Goal: Task Accomplishment & Management: Complete application form

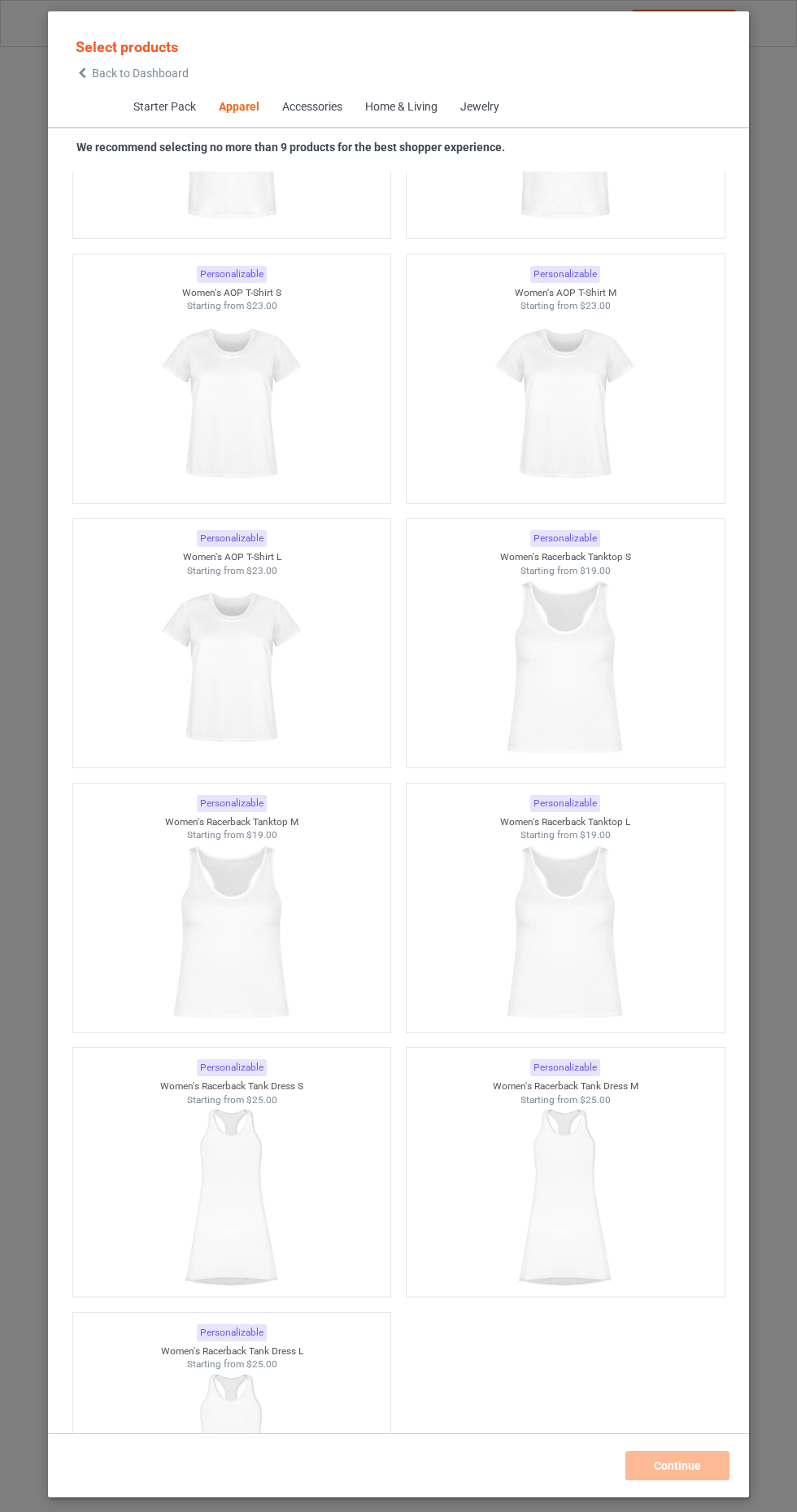
scroll to position [6688, 0]
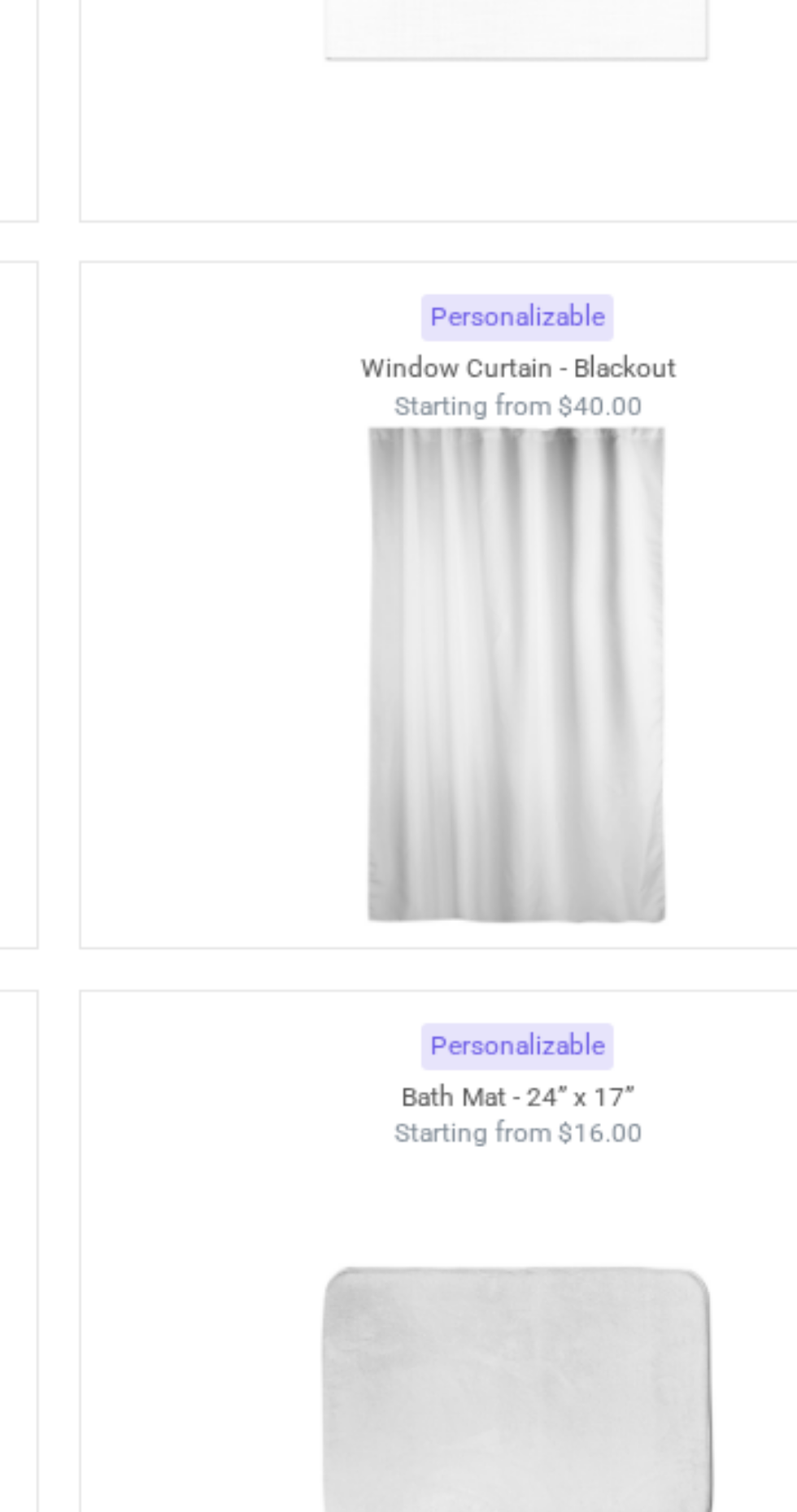
scroll to position [18735, 0]
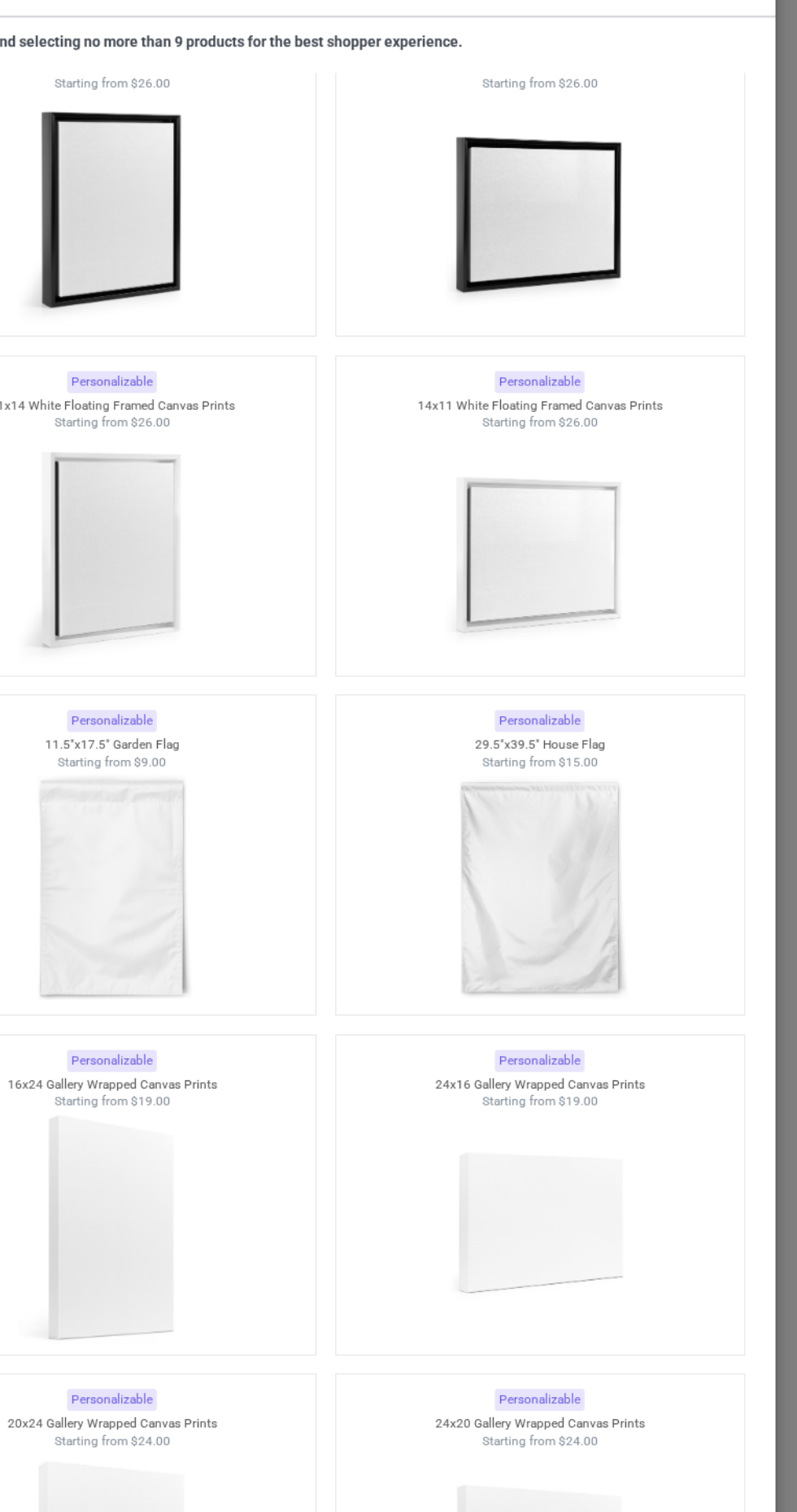
scroll to position [22219, 0]
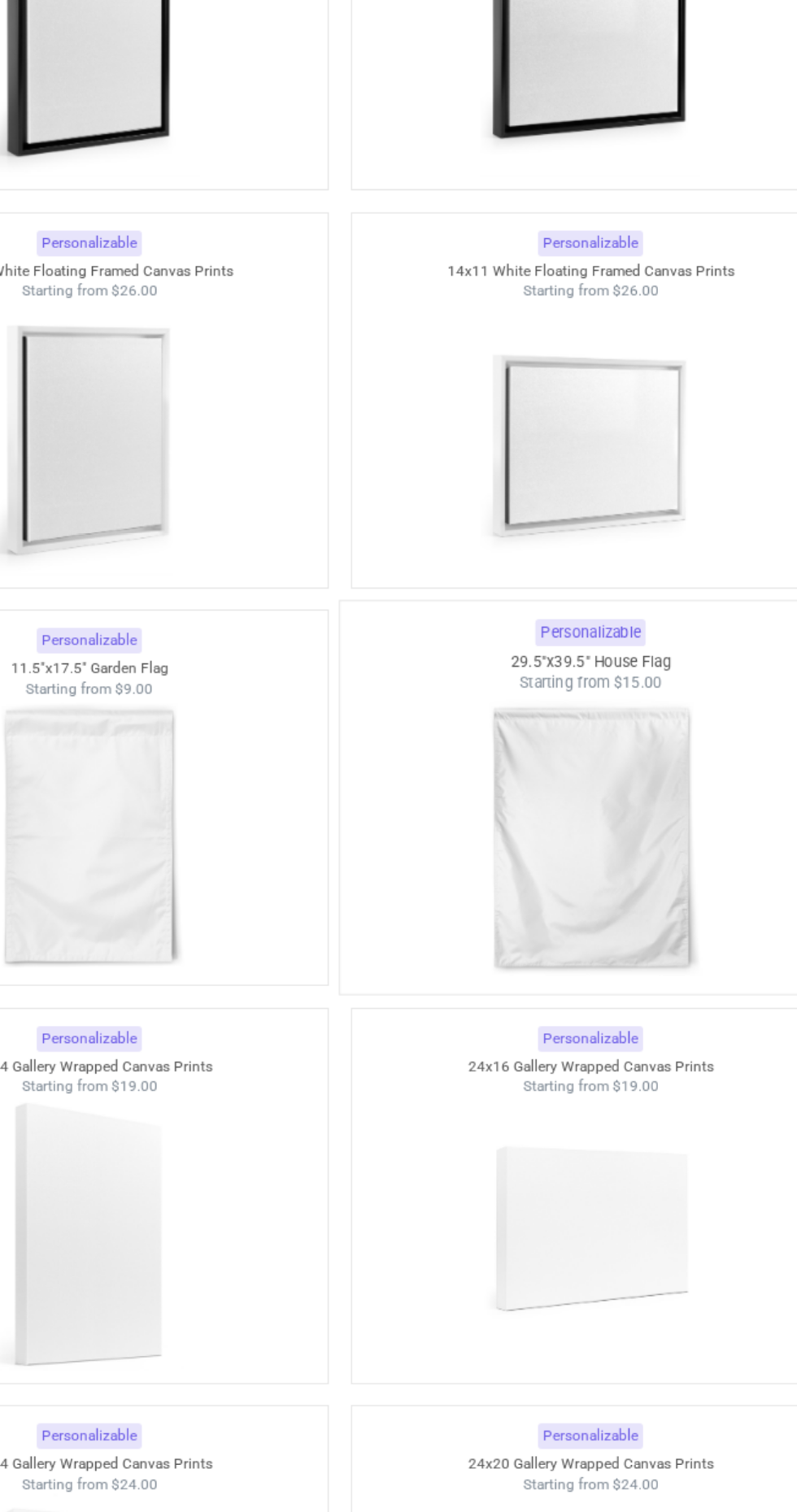
click at [581, 720] on img at bounding box center [565, 816] width 153 height 191
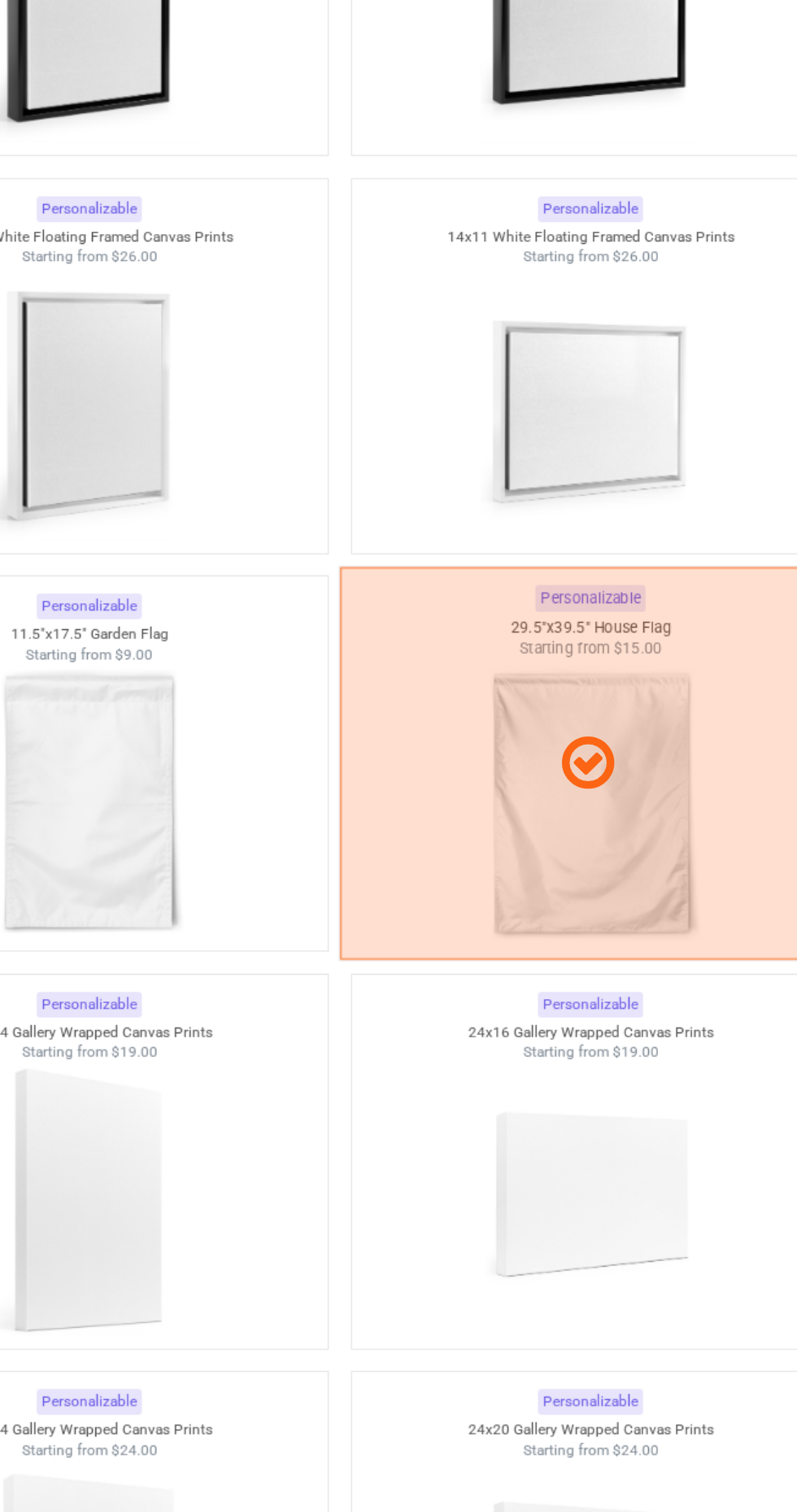
scroll to position [81, 0]
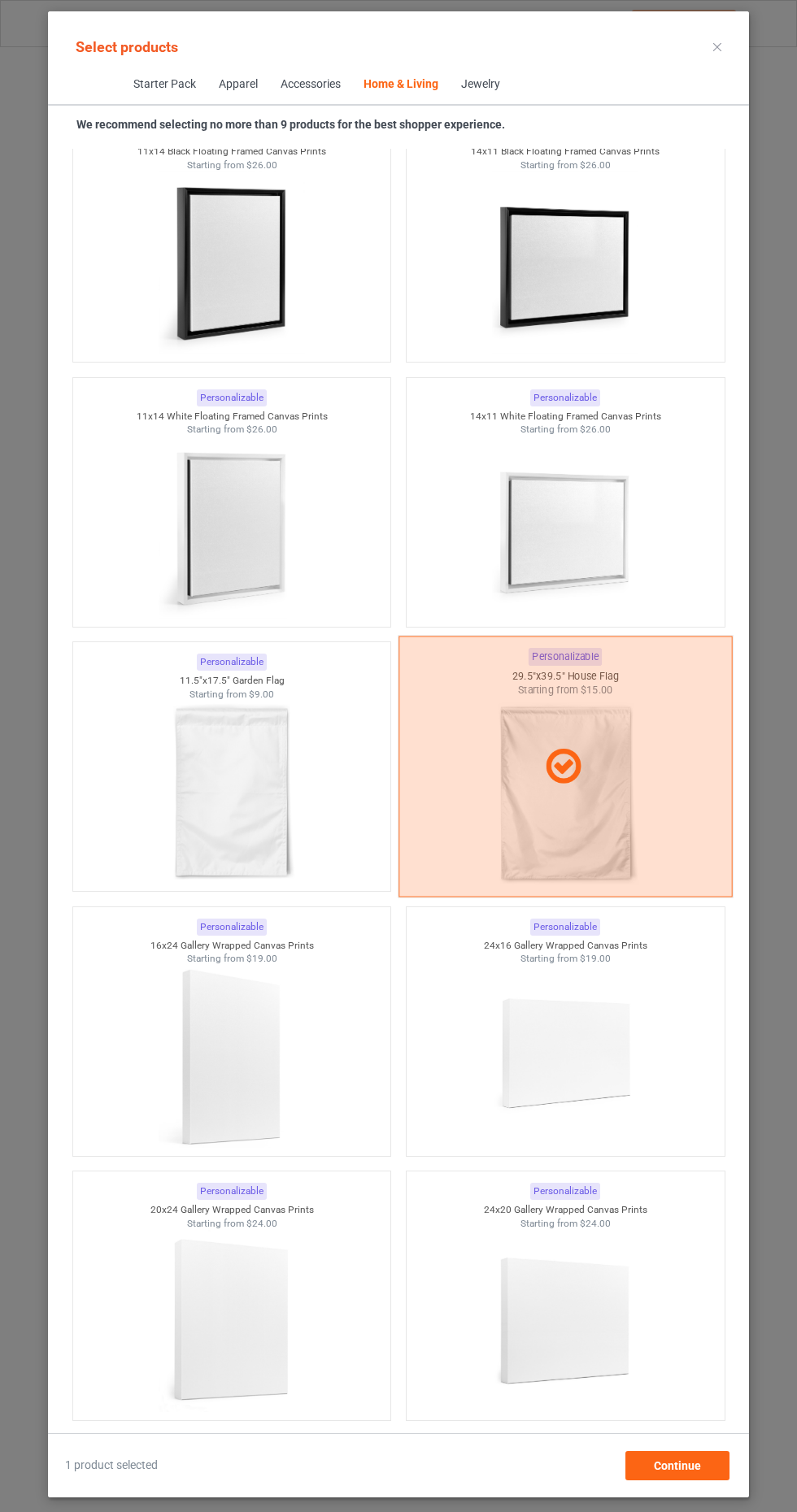
scroll to position [22221, 0]
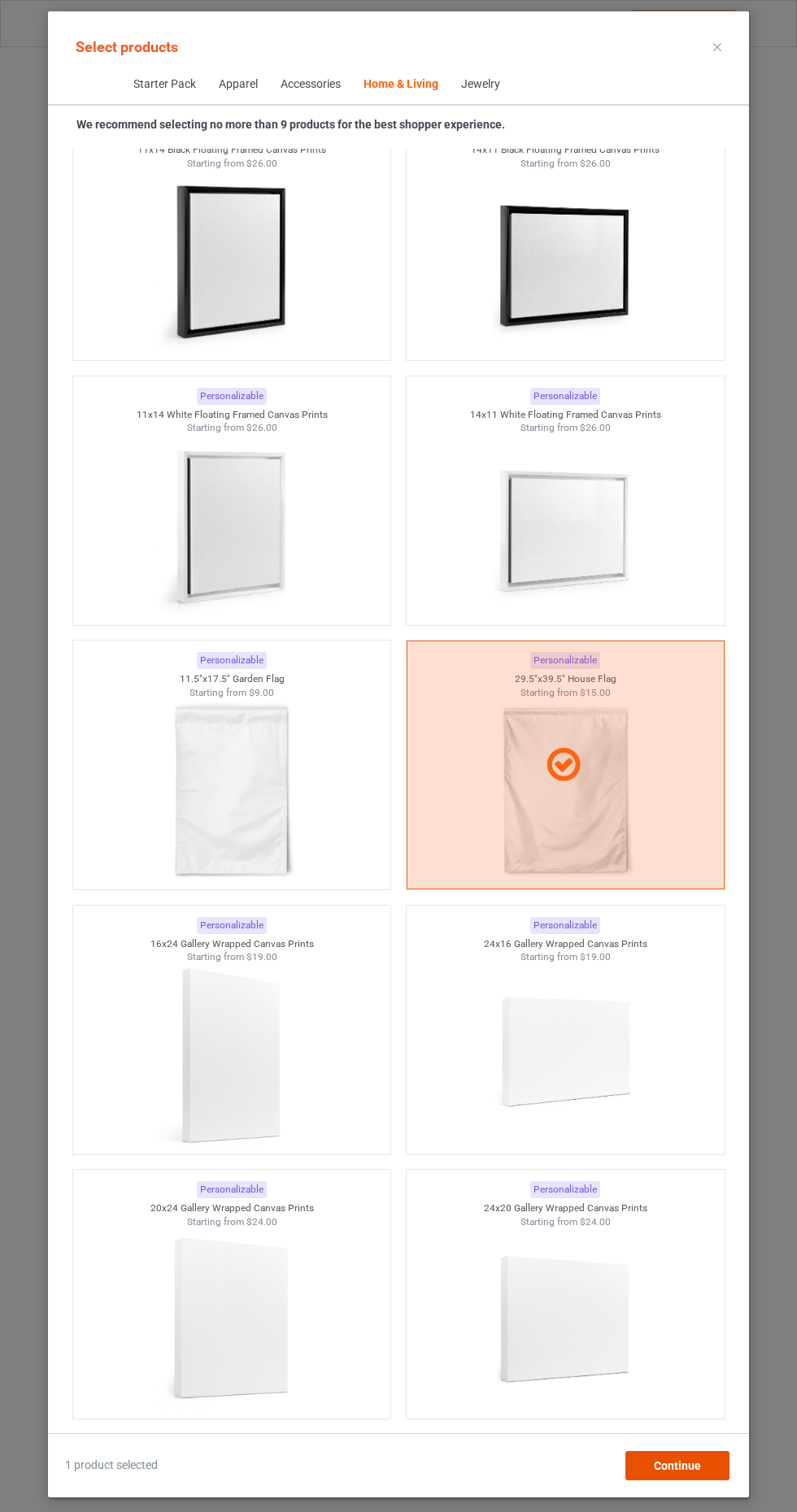
click at [705, 1480] on div "Continue" at bounding box center [677, 1465] width 104 height 29
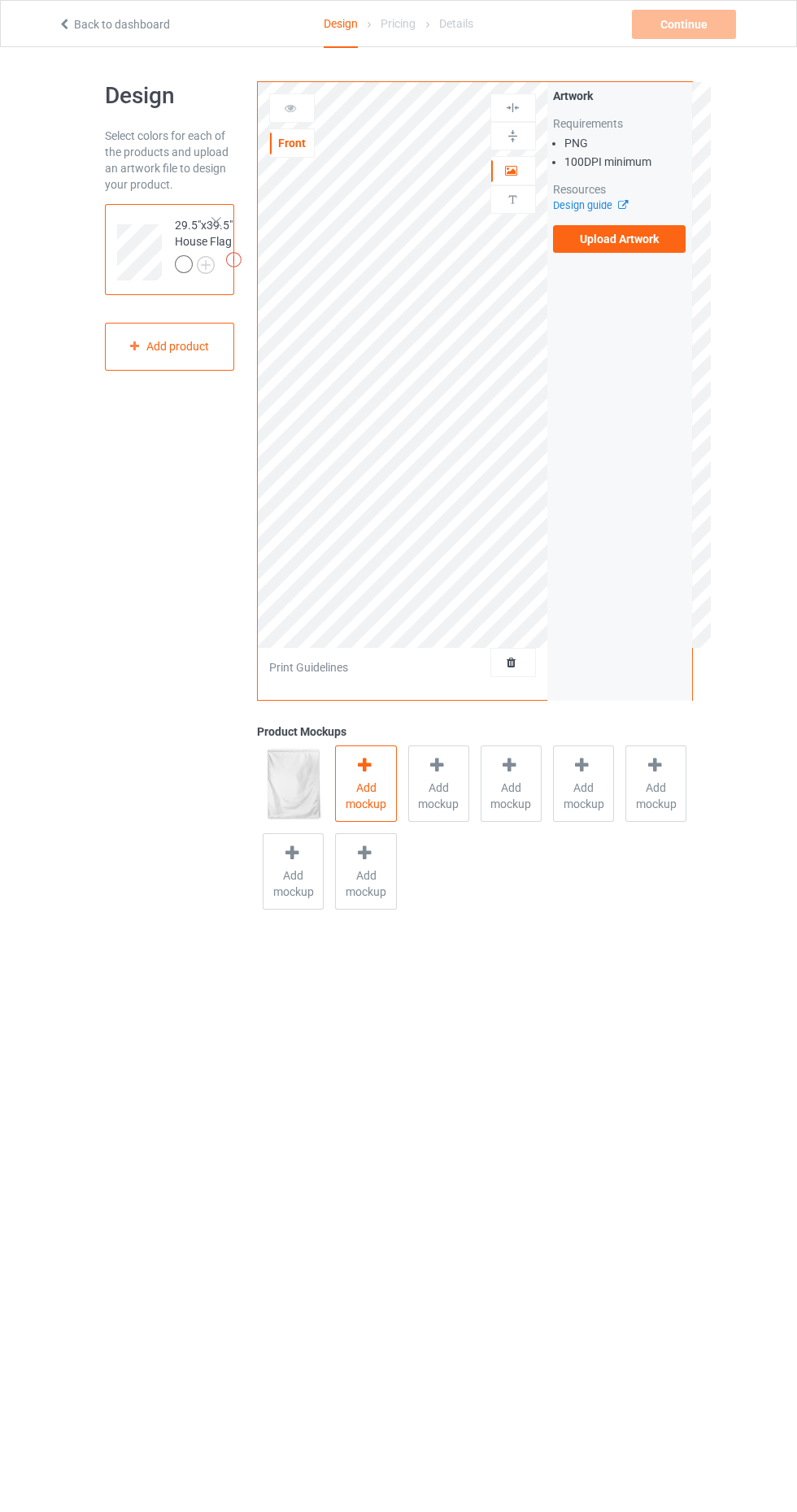
click at [371, 760] on icon at bounding box center [364, 765] width 20 height 17
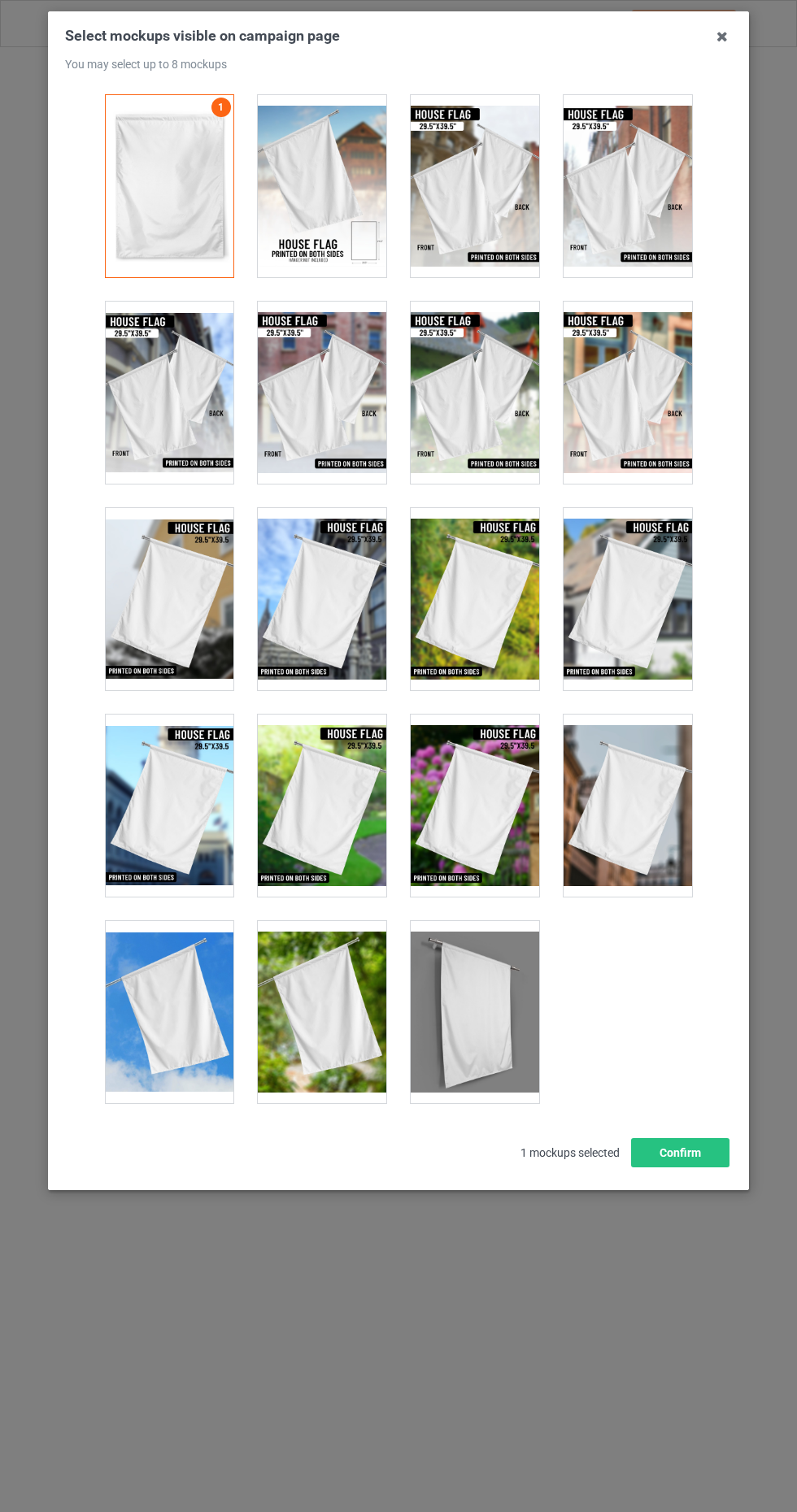
click at [147, 1007] on div at bounding box center [169, 1011] width 128 height 182
click at [333, 1017] on div at bounding box center [322, 1011] width 128 height 182
click at [714, 1146] on button "Confirm" at bounding box center [680, 1152] width 99 height 29
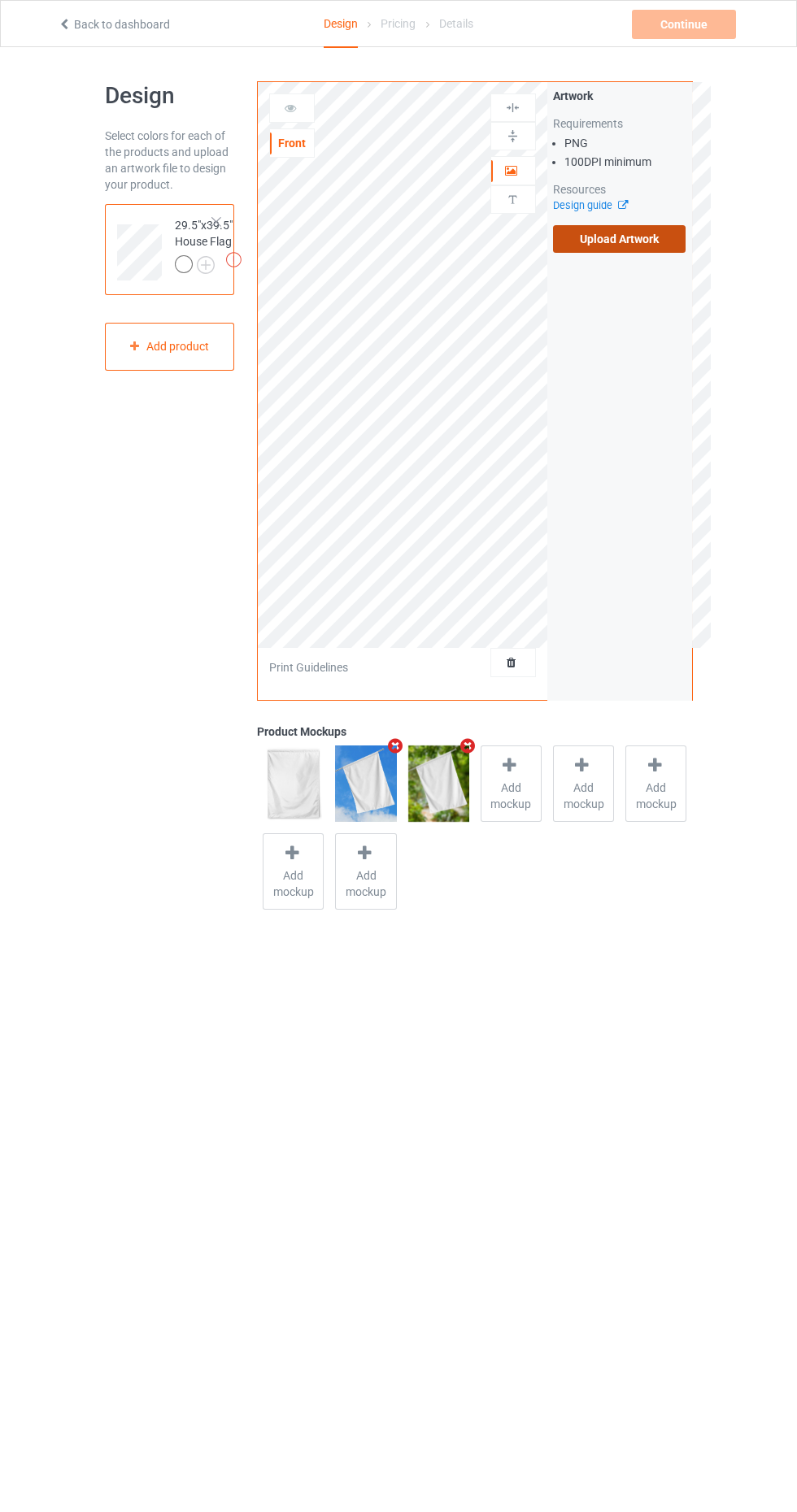
click at [639, 237] on label "Upload Artwork" at bounding box center [619, 238] width 133 height 28
click at [0, 0] on input "Upload Artwork" at bounding box center [0, 0] width 0 height 0
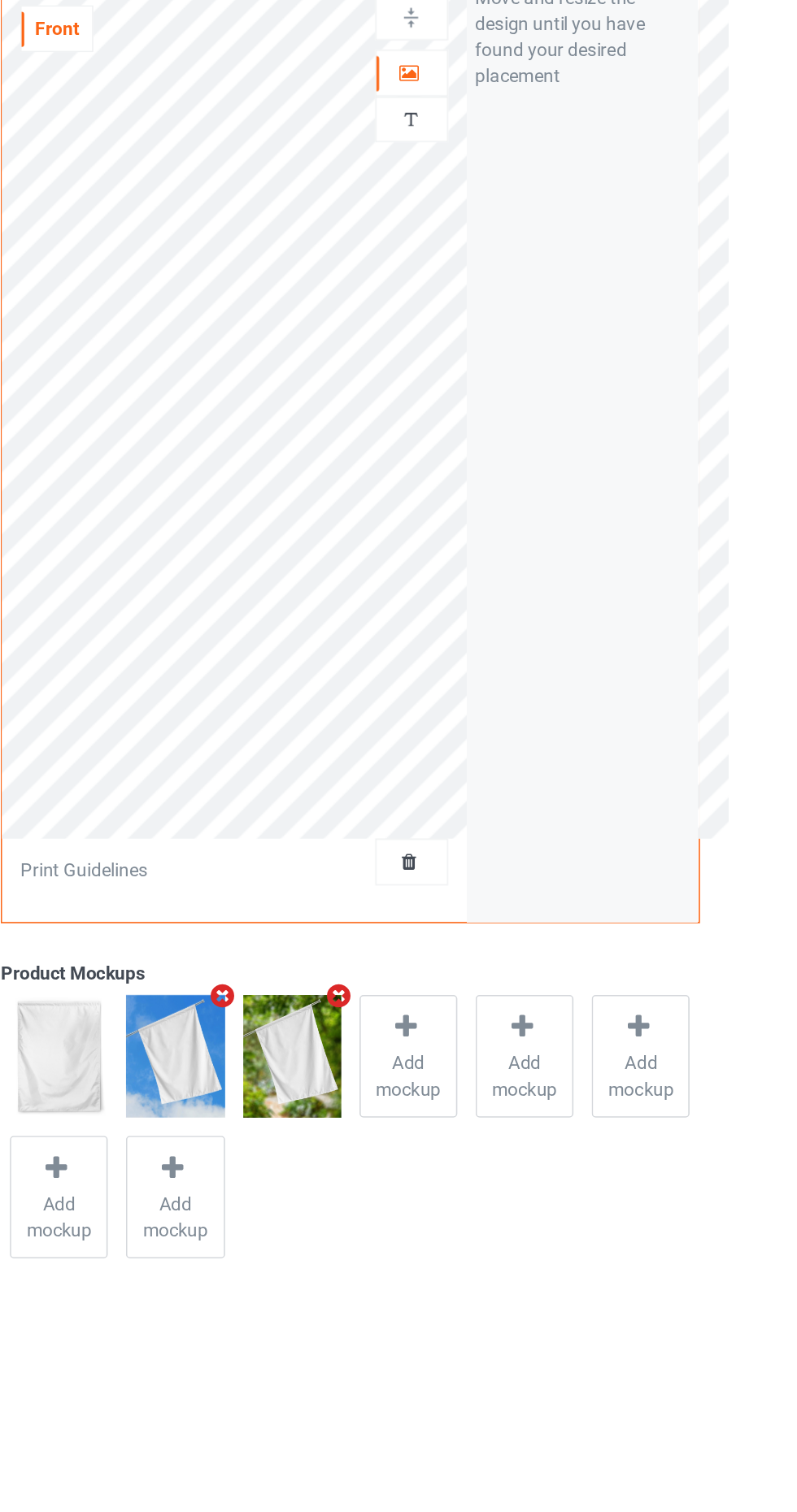
click at [526, 199] on div at bounding box center [512, 199] width 44 height 15
click at [527, 165] on div at bounding box center [512, 171] width 44 height 16
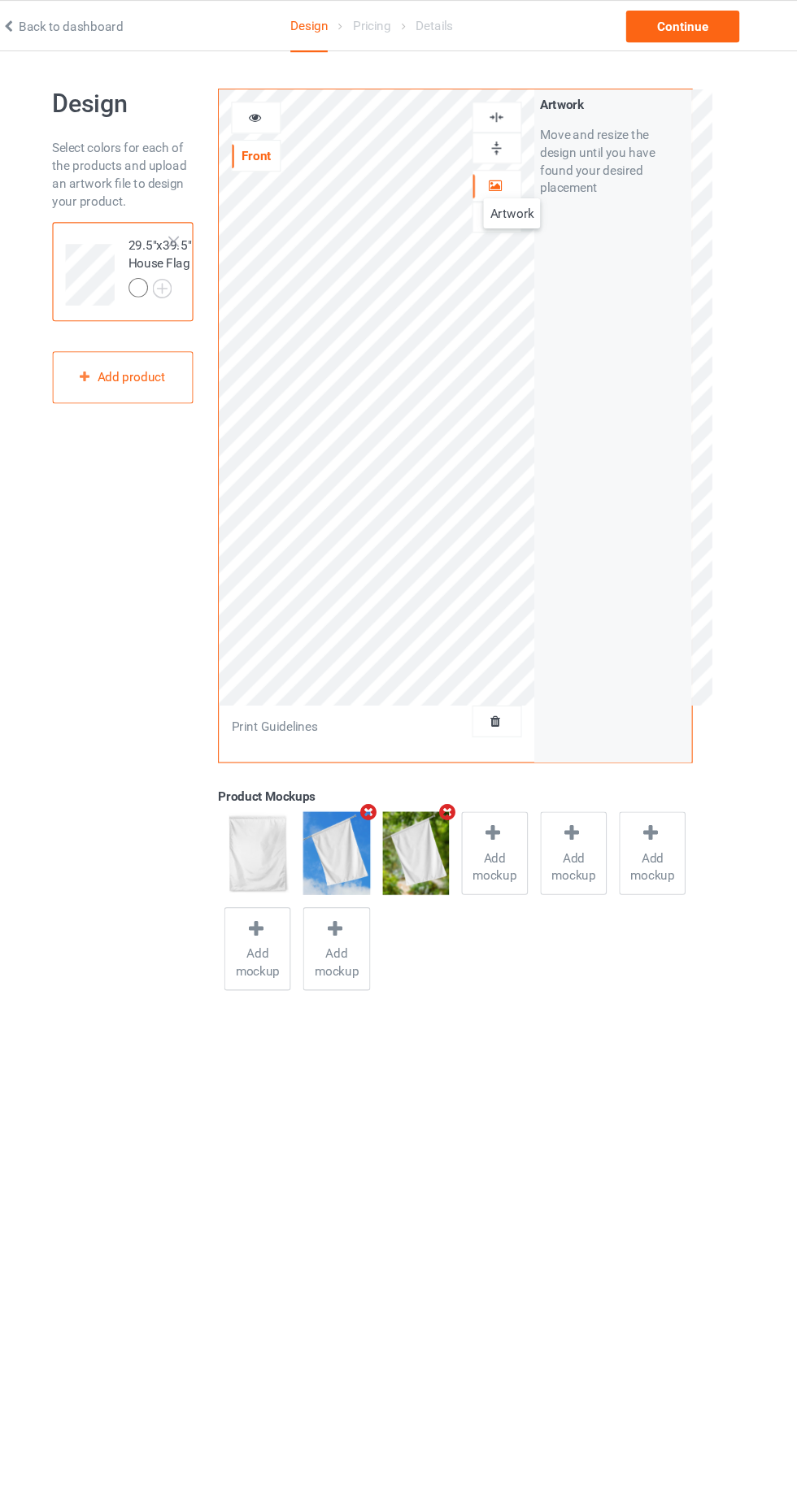
click at [514, 114] on img at bounding box center [512, 107] width 15 height 15
click at [209, 264] on img at bounding box center [205, 265] width 18 height 18
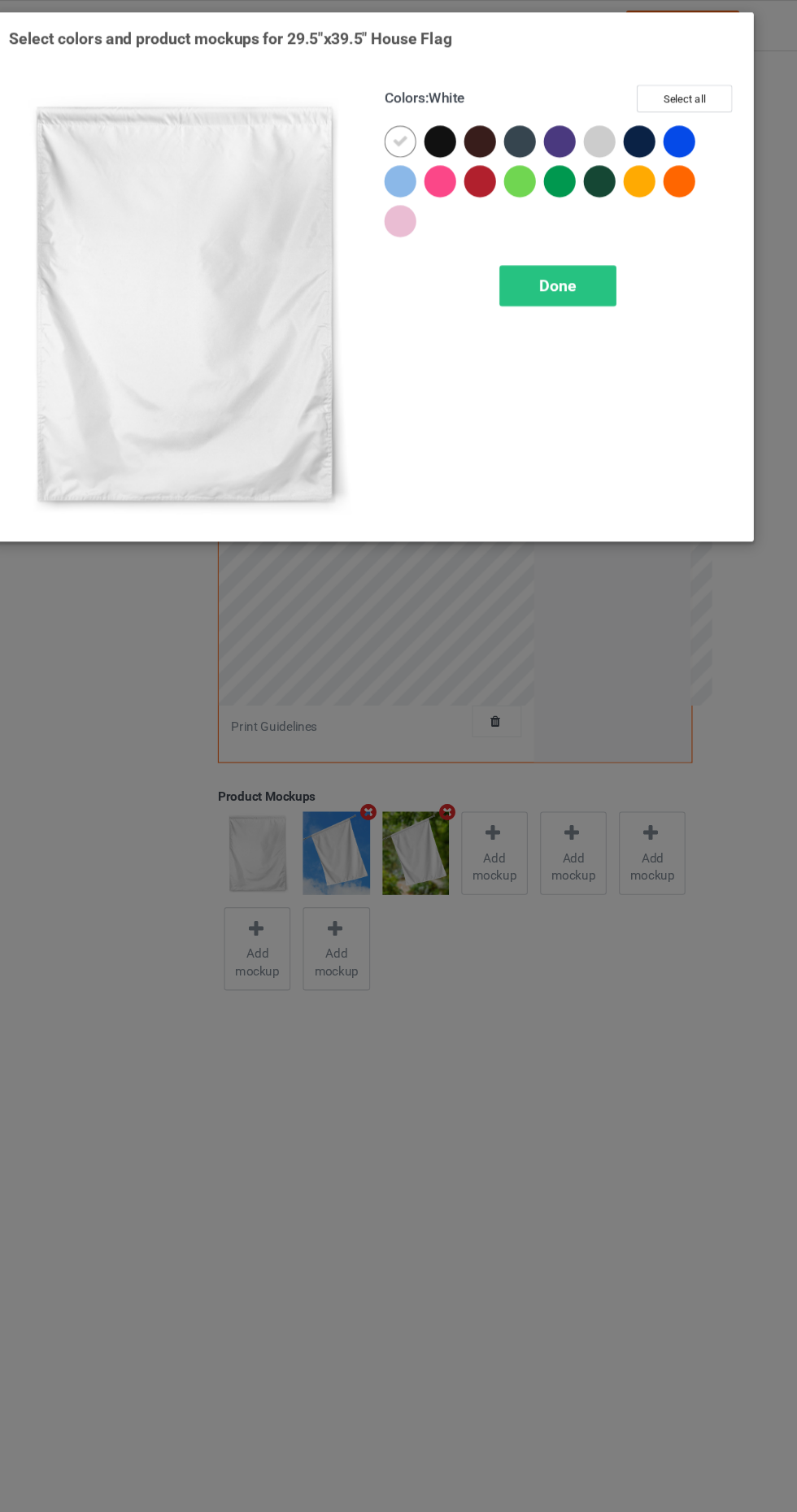
click at [645, 125] on div at bounding box center [643, 130] width 29 height 29
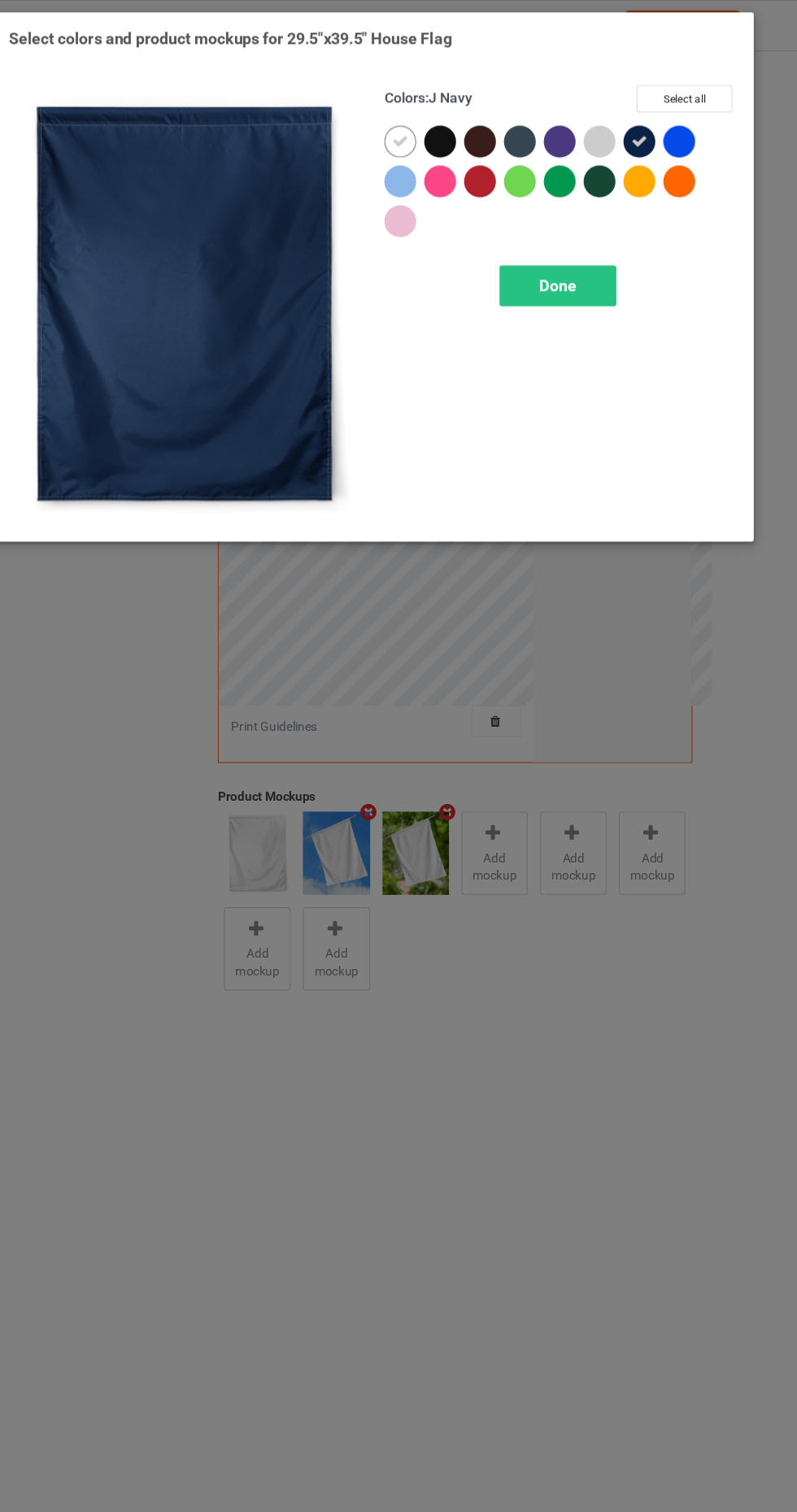
click at [689, 127] on div at bounding box center [680, 130] width 29 height 29
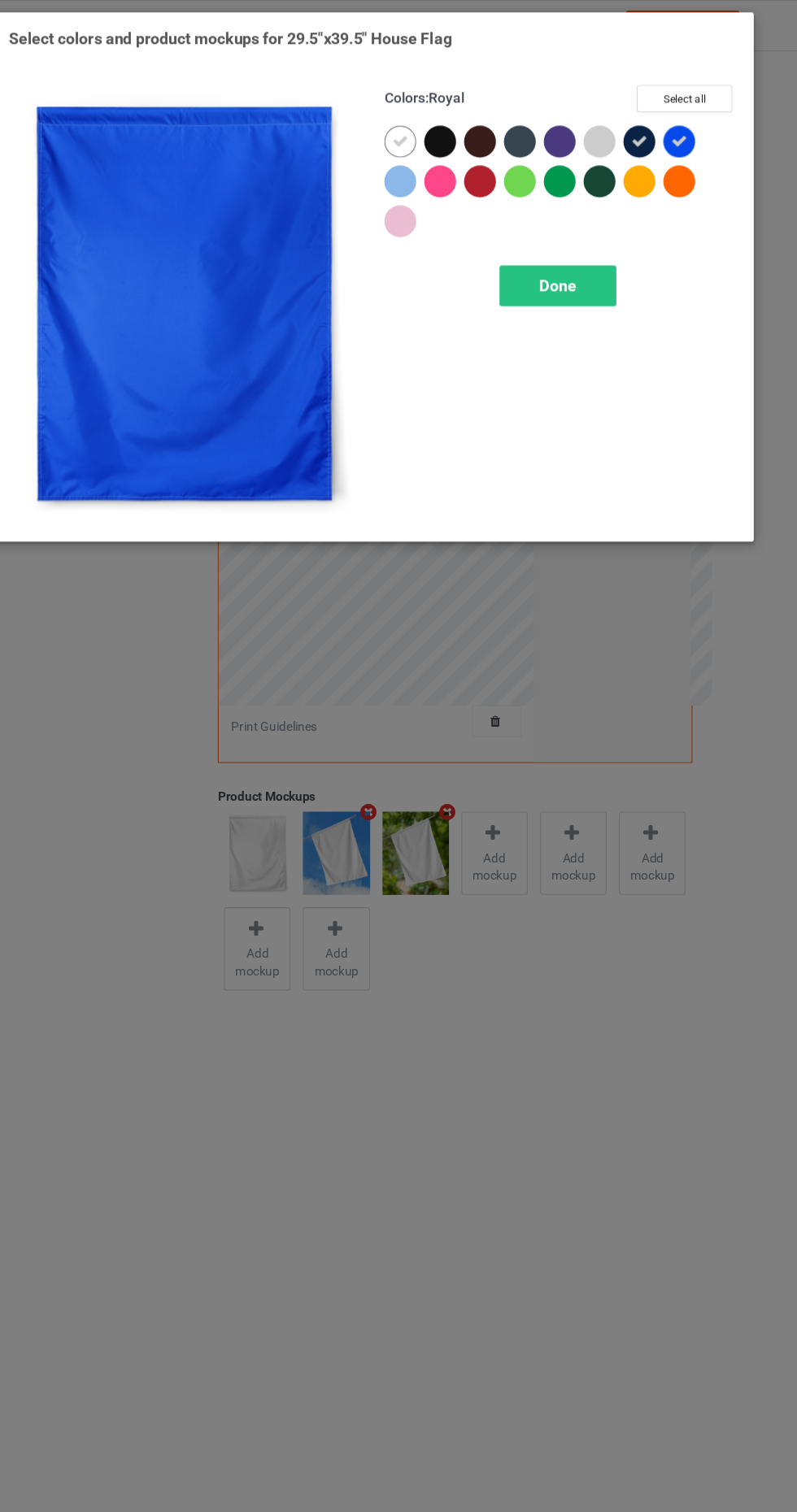
click at [431, 130] on icon at bounding box center [424, 130] width 14 height 14
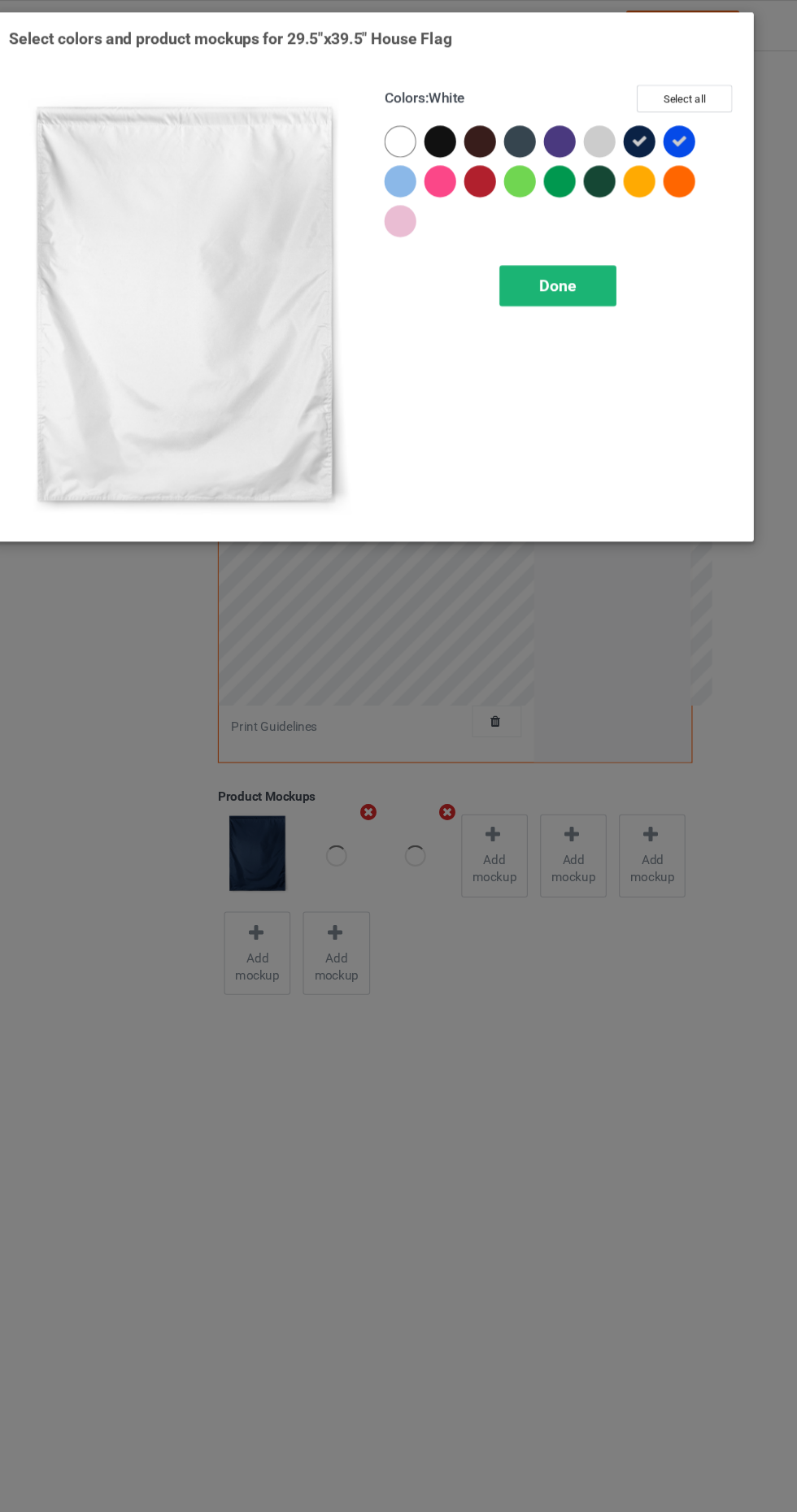
click at [586, 260] on div "Done" at bounding box center [568, 262] width 108 height 37
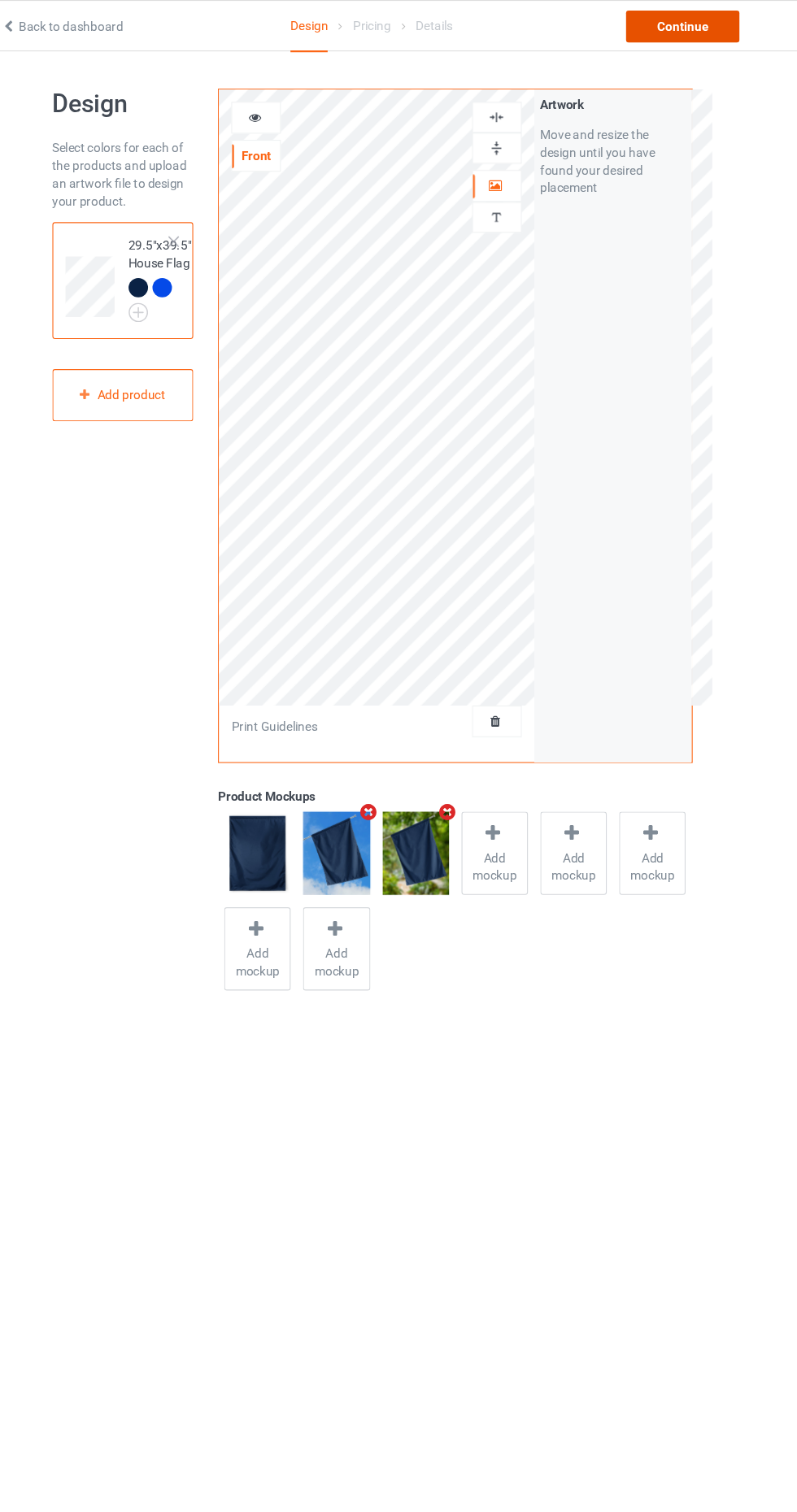
click at [694, 31] on div "Continue" at bounding box center [683, 24] width 104 height 29
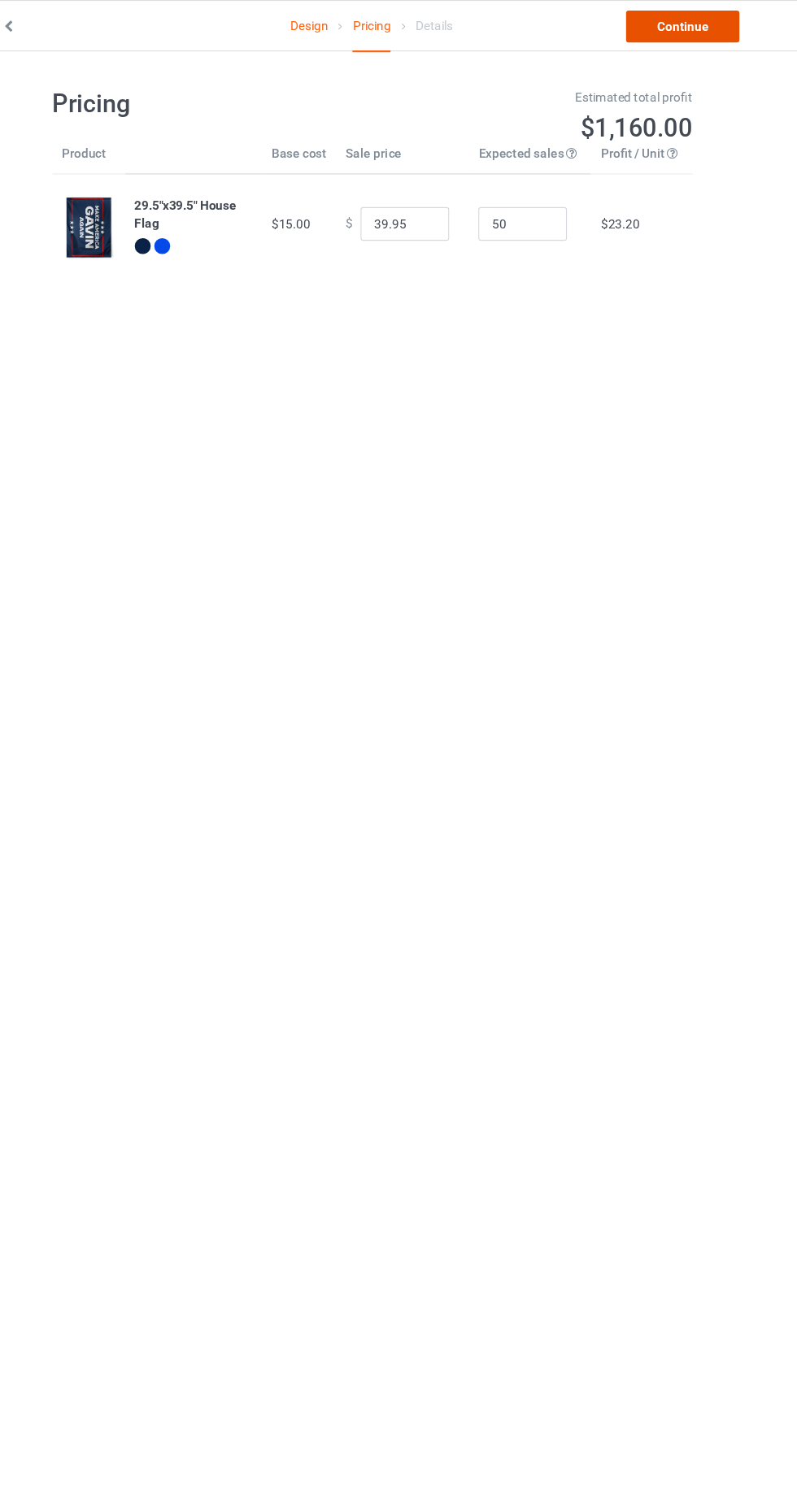
click at [696, 17] on link "Continue" at bounding box center [683, 24] width 104 height 29
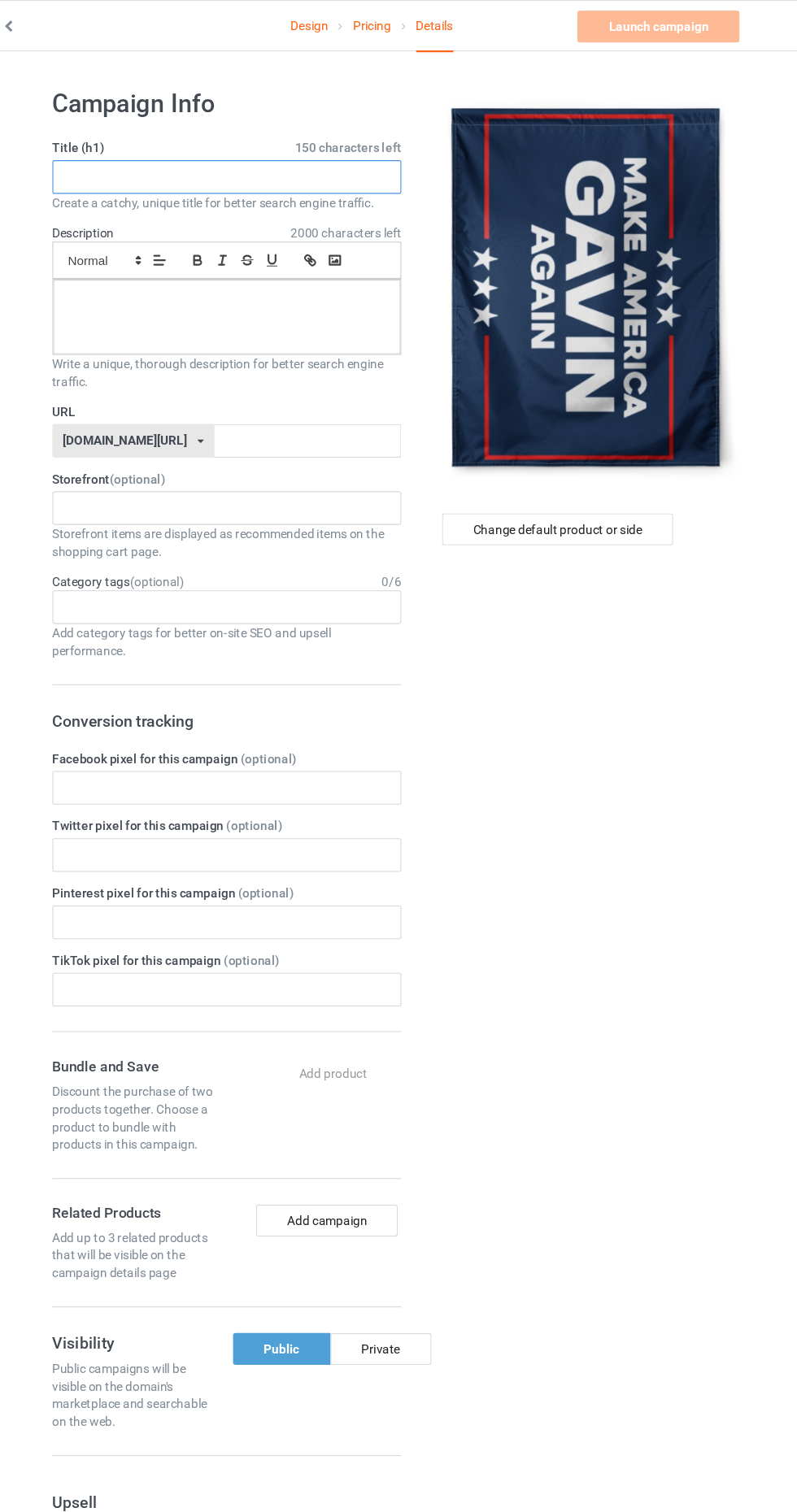
click at [310, 162] on input "text" at bounding box center [265, 162] width 320 height 31
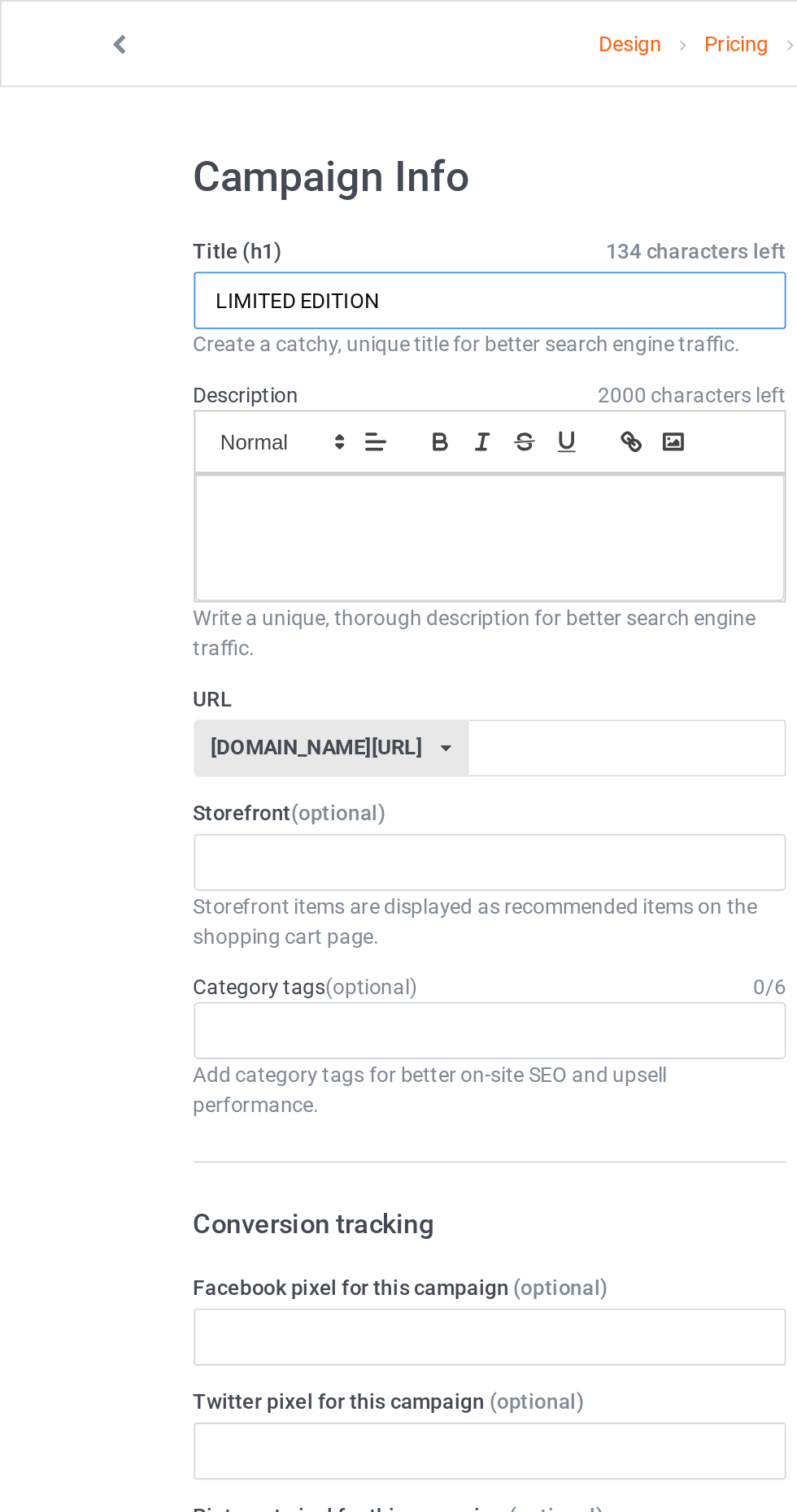
type input "LIMITED EDITION"
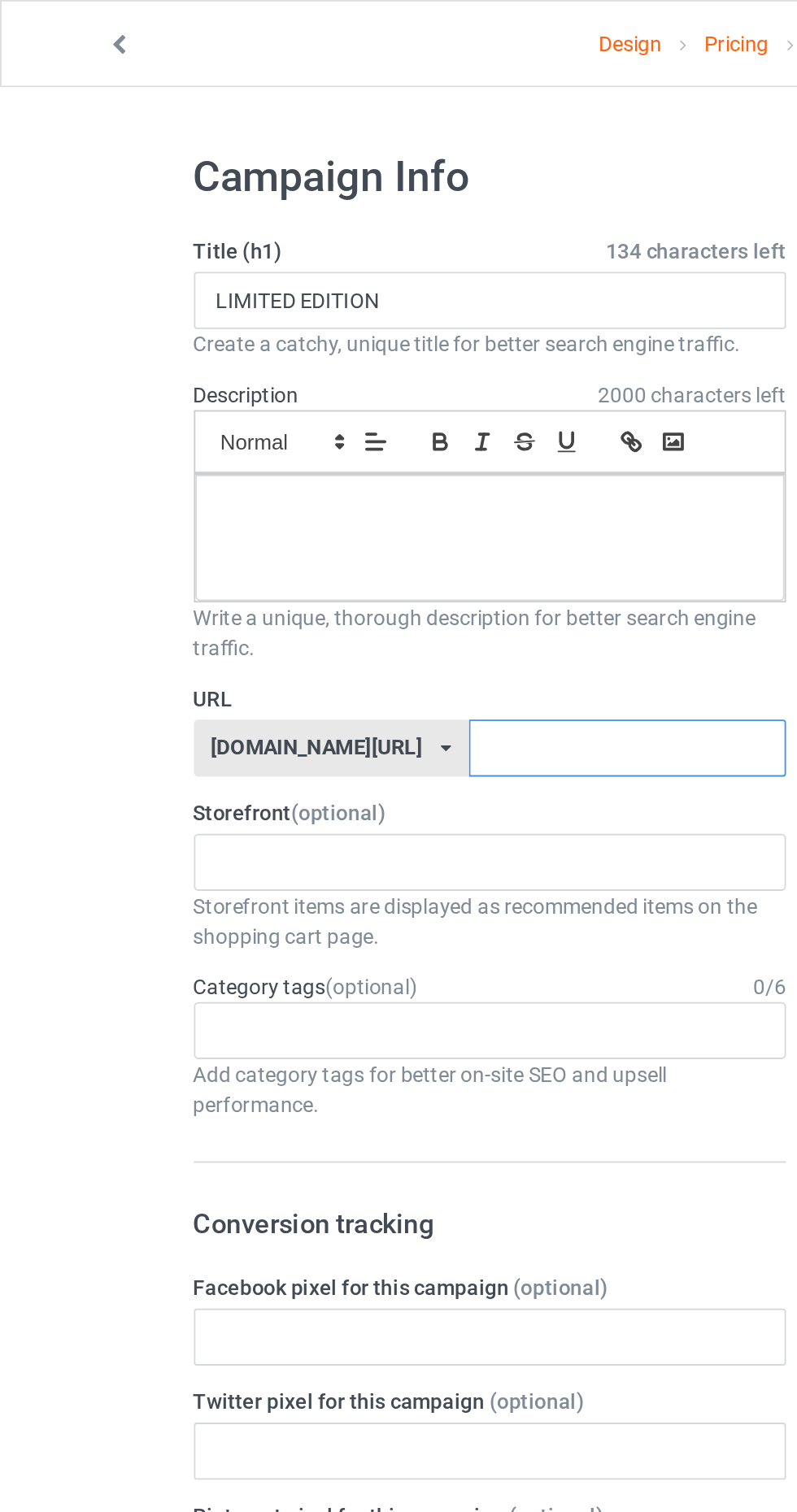
click at [303, 406] on input "text" at bounding box center [339, 405] width 172 height 31
type input "Flag"
click at [285, 264] on div at bounding box center [265, 291] width 318 height 68
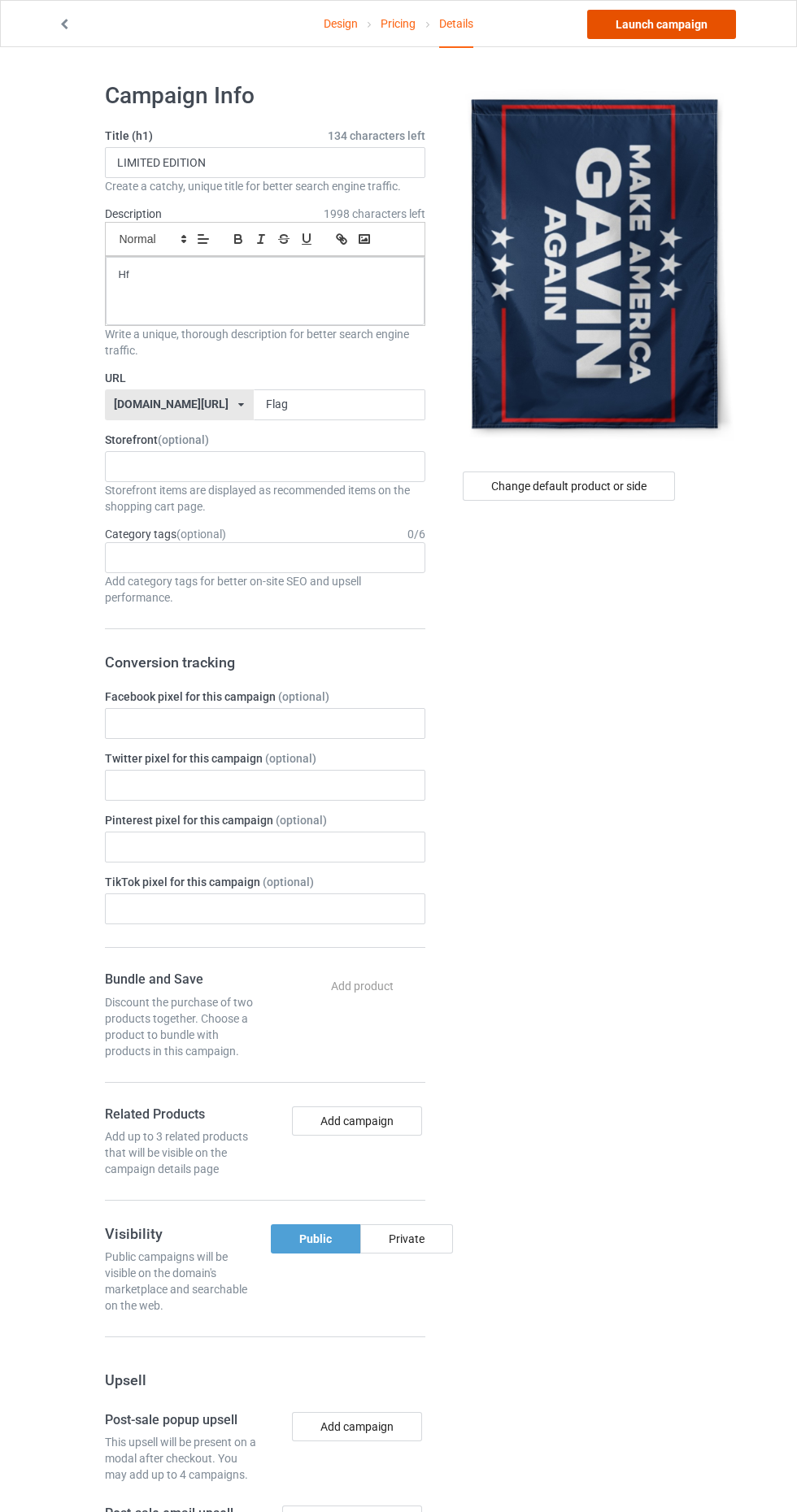
click at [685, 30] on link "Launch campaign" at bounding box center [661, 24] width 149 height 29
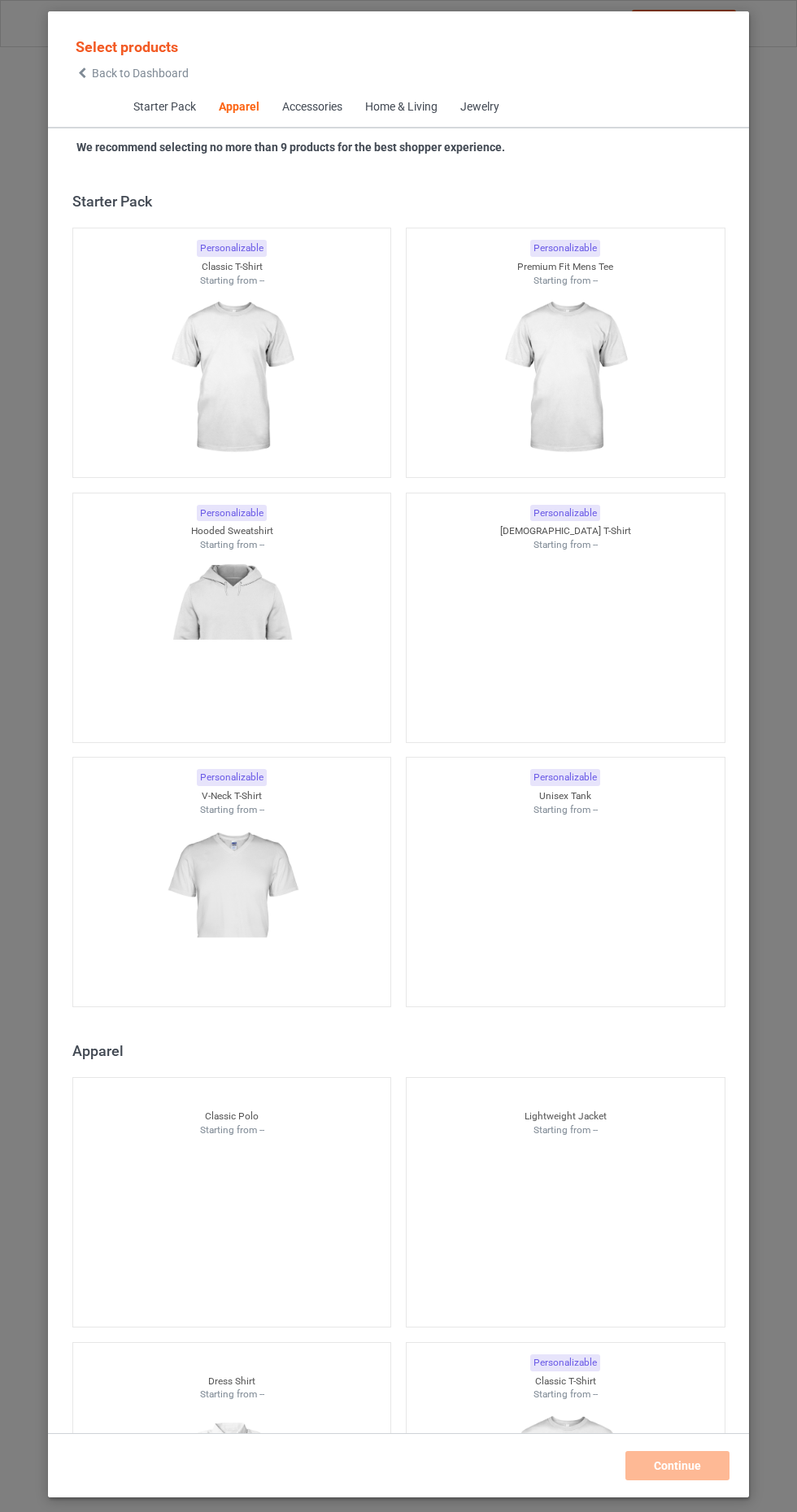
scroll to position [871, 0]
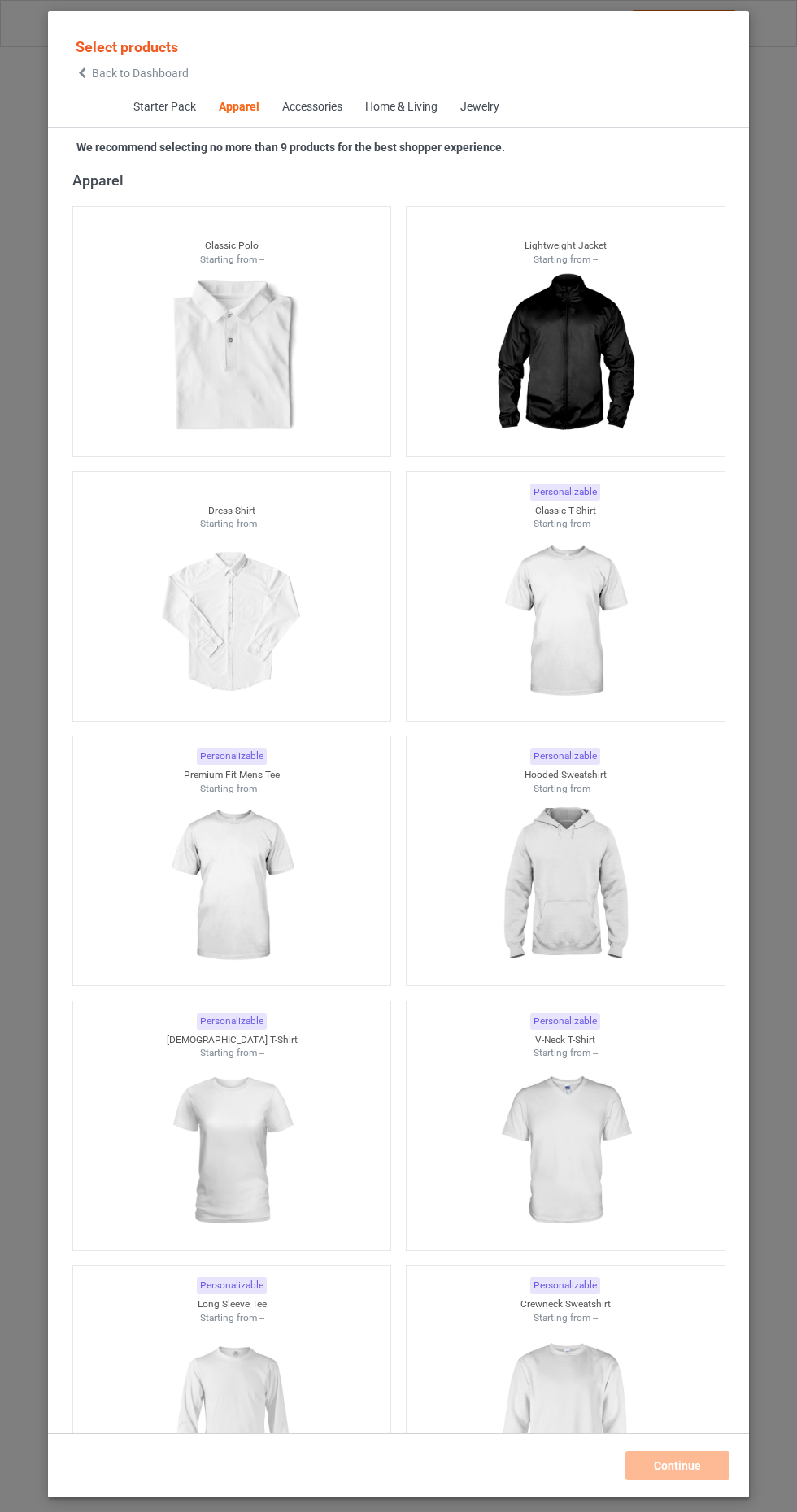
click at [108, 73] on span "Back to Dashboard" at bounding box center [140, 73] width 97 height 13
